Goal: Task Accomplishment & Management: Complete application form

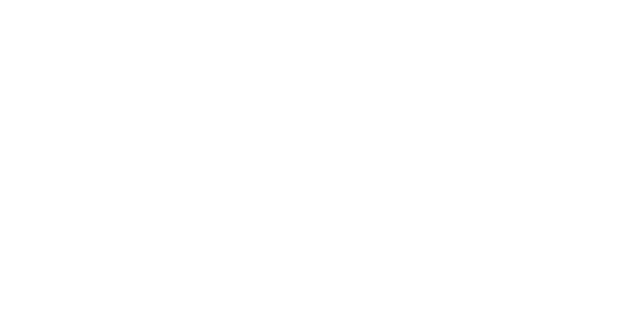
select select "Song"
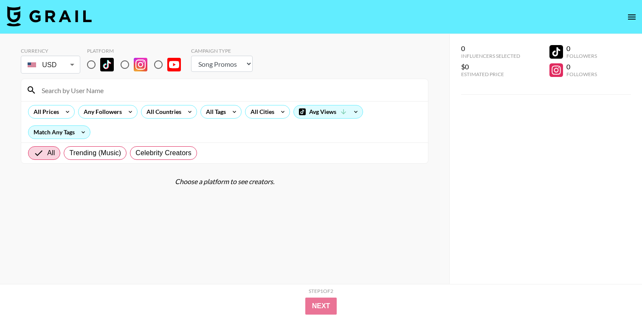
click at [89, 68] on input "radio" at bounding box center [91, 65] width 18 height 18
radio input "true"
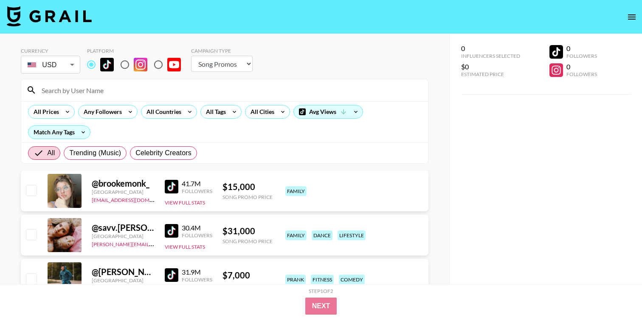
click at [236, 94] on input at bounding box center [230, 90] width 387 height 14
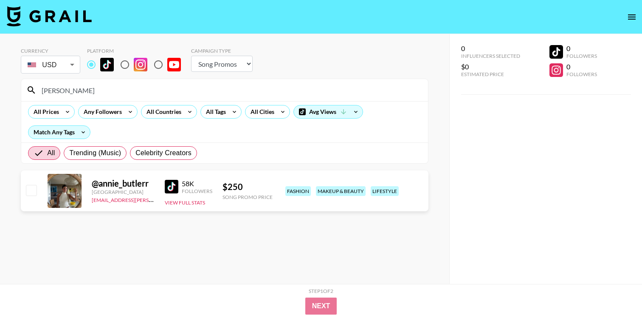
type input "[PERSON_NAME]"
click at [29, 186] on input "checkbox" at bounding box center [31, 190] width 10 height 10
checkbox input "true"
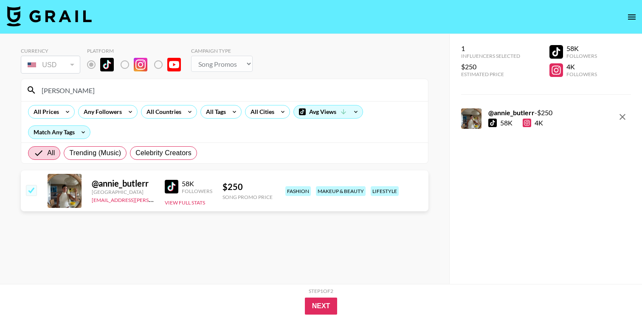
click at [173, 187] on img at bounding box center [172, 187] width 14 height 14
click at [320, 313] on button "Next" at bounding box center [321, 305] width 33 height 17
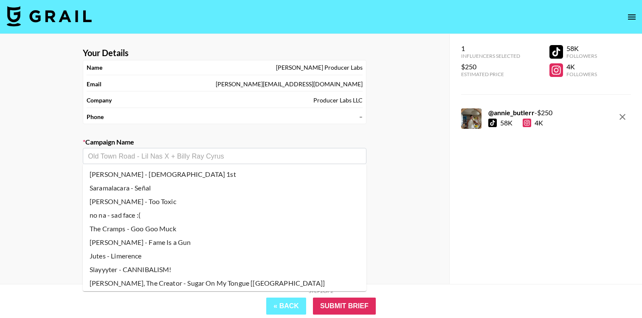
click at [196, 155] on input "text" at bounding box center [225, 156] width 274 height 10
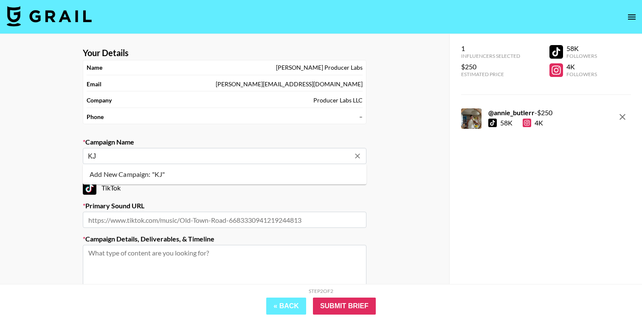
type input "K"
click at [189, 172] on li "Add New Campaign: "[PERSON_NAME] - Let Loose"" at bounding box center [225, 174] width 284 height 14
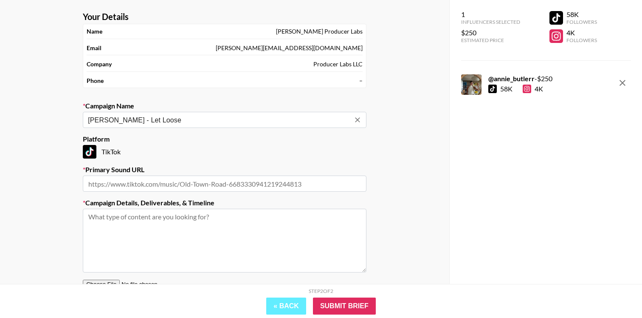
scroll to position [48, 0]
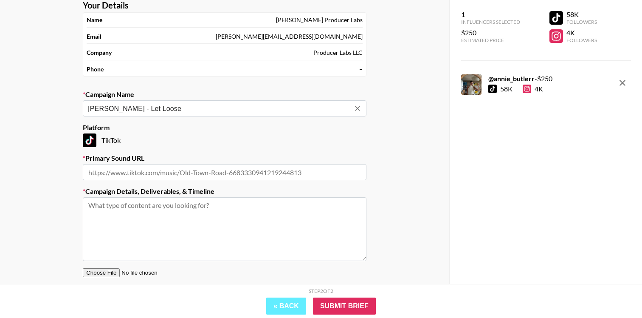
type input "[PERSON_NAME] - Let Loose"
click at [173, 170] on input "text" at bounding box center [225, 172] width 284 height 16
click at [214, 166] on input "text" at bounding box center [225, 172] width 284 height 16
paste input "[URL][DOMAIN_NAME]"
type input "[URL][DOMAIN_NAME]"
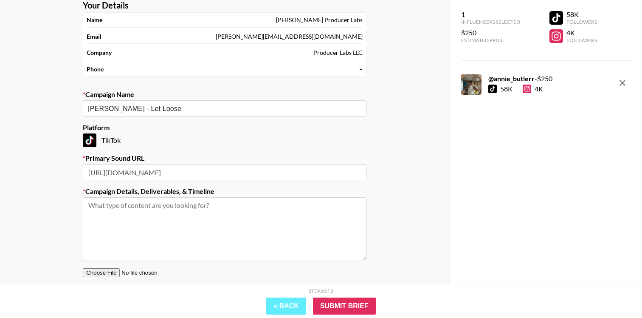
click at [210, 212] on textarea at bounding box center [225, 229] width 284 height 64
click at [177, 230] on textarea at bounding box center [225, 229] width 284 height 64
paste textarea "Creative: Everytime "let loose" is said its a transition where a piece of cloth…"
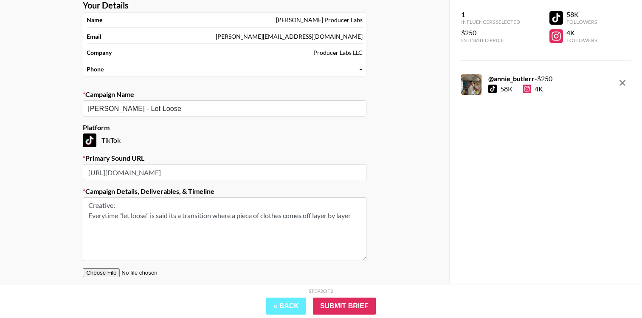
click at [89, 215] on textarea "Creative: Everytime "let loose" is said its a transition where a piece of cloth…" at bounding box center [225, 229] width 284 height 64
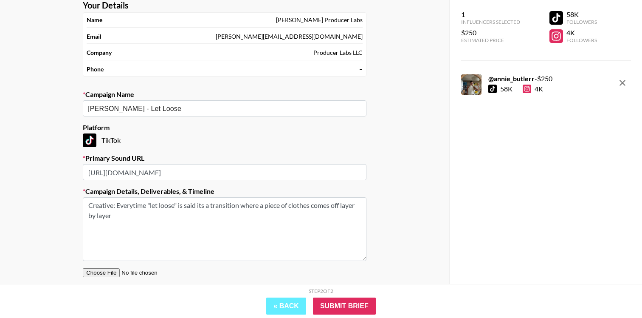
click at [144, 218] on textarea "Creative: Everytime "let loose" is said its a transition where a piece of cloth…" at bounding box center [225, 229] width 284 height 64
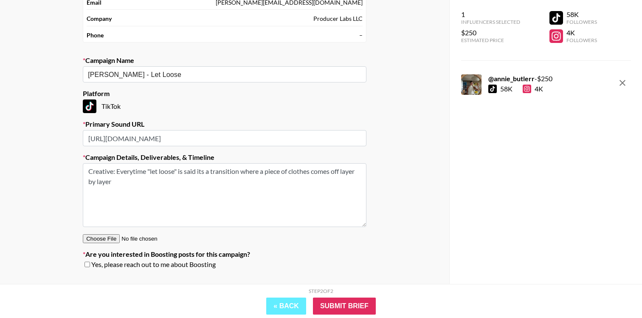
scroll to position [100, 0]
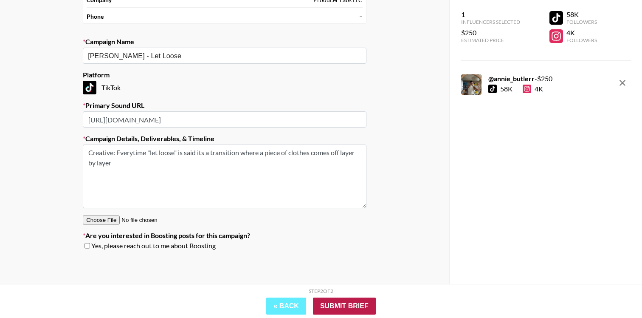
type textarea "Creative: Everytime "let loose" is said its a transition where a piece of cloth…"
click at [352, 305] on input "Submit Brief" at bounding box center [344, 305] width 63 height 17
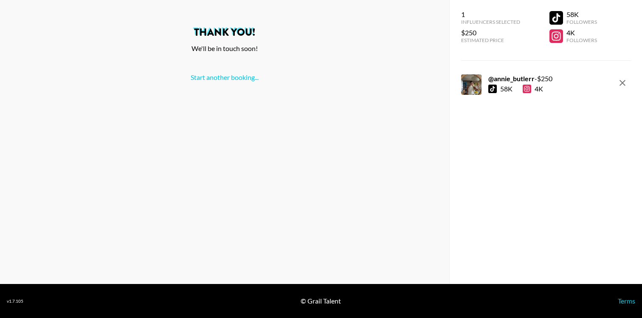
scroll to position [0, 0]
